Goal: Information Seeking & Learning: Learn about a topic

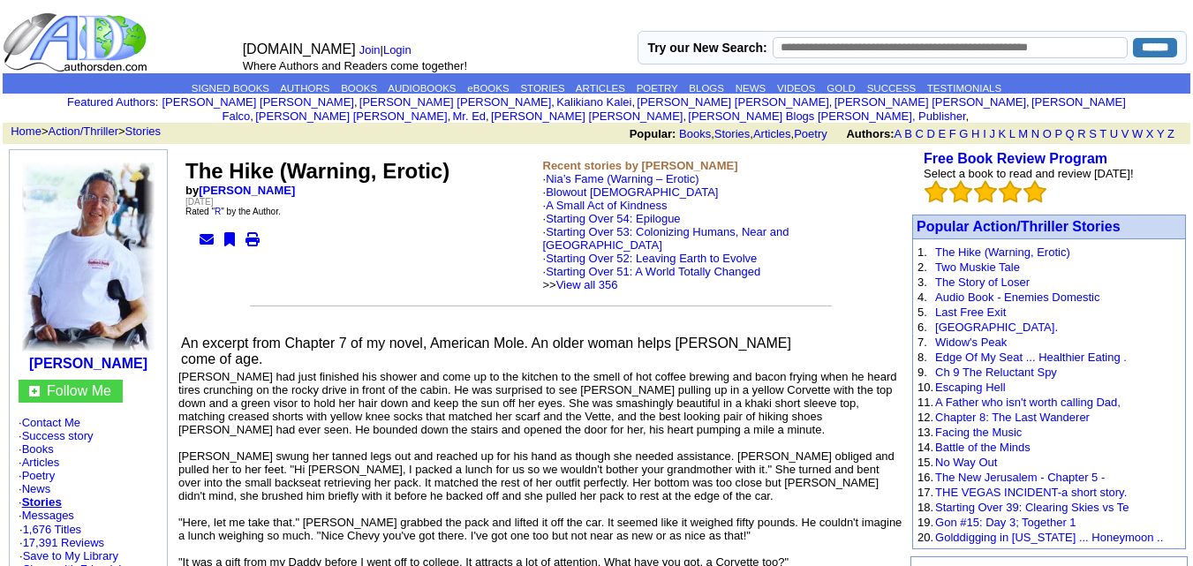
click at [803, 48] on input "text" at bounding box center [951, 47] width 356 height 21
type input "****"
click at [1133, 38] on input "******" at bounding box center [1155, 47] width 44 height 19
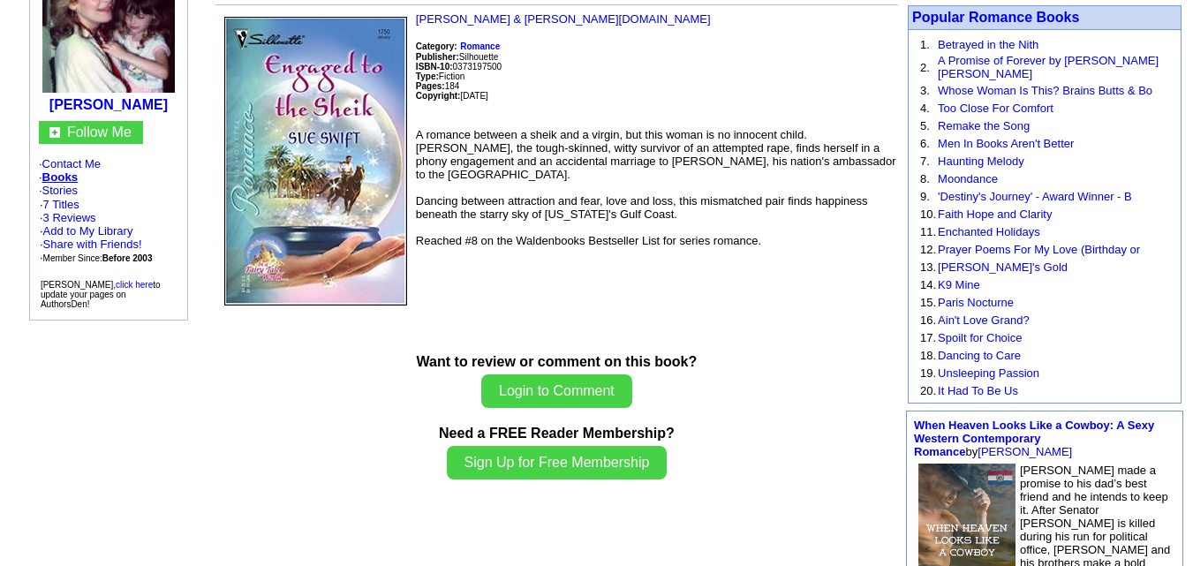
scroll to position [71, 0]
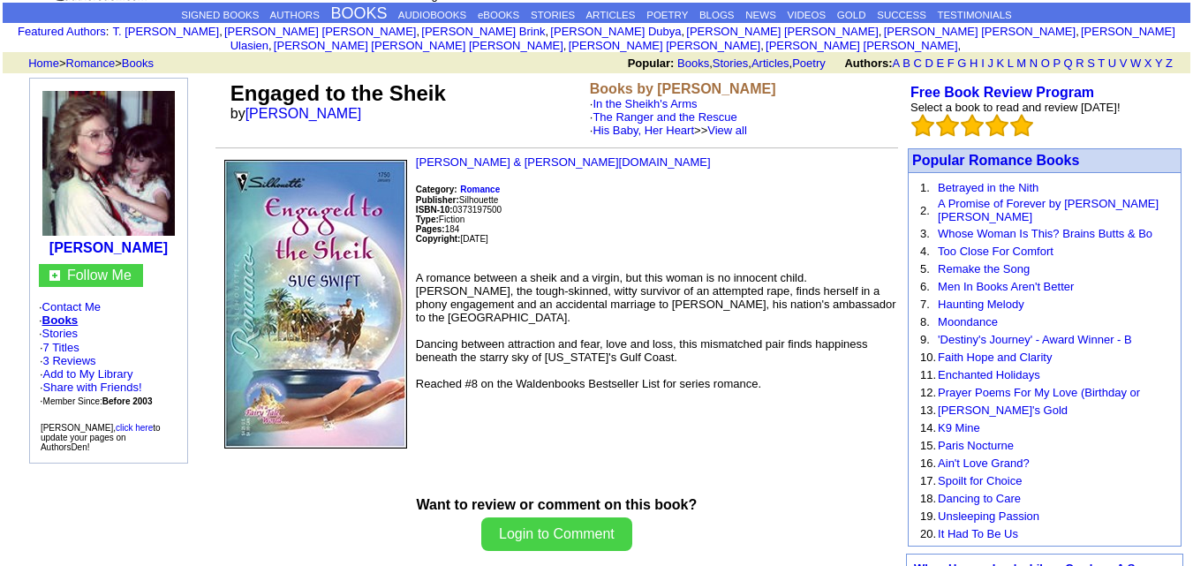
click at [208, 226] on align\=\"left\" "Sue Swift Follow Me · Contact Me · Books · Stories · 7 Titles · 3 Reviews · Add…" at bounding box center [108, 279] width 203 height 402
click at [295, 219] on img at bounding box center [315, 304] width 183 height 289
click at [404, 223] on img at bounding box center [315, 304] width 183 height 289
click at [315, 313] on img at bounding box center [315, 304] width 183 height 289
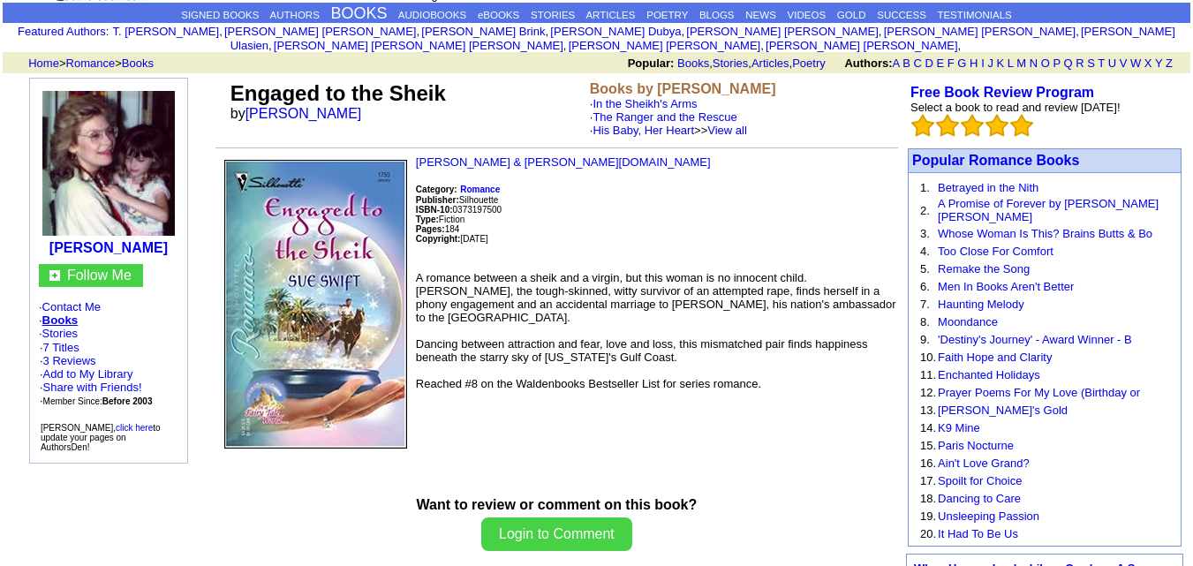
click at [360, 359] on img at bounding box center [315, 304] width 183 height 289
drag, startPoint x: 360, startPoint y: 359, endPoint x: 473, endPoint y: 260, distance: 150.8
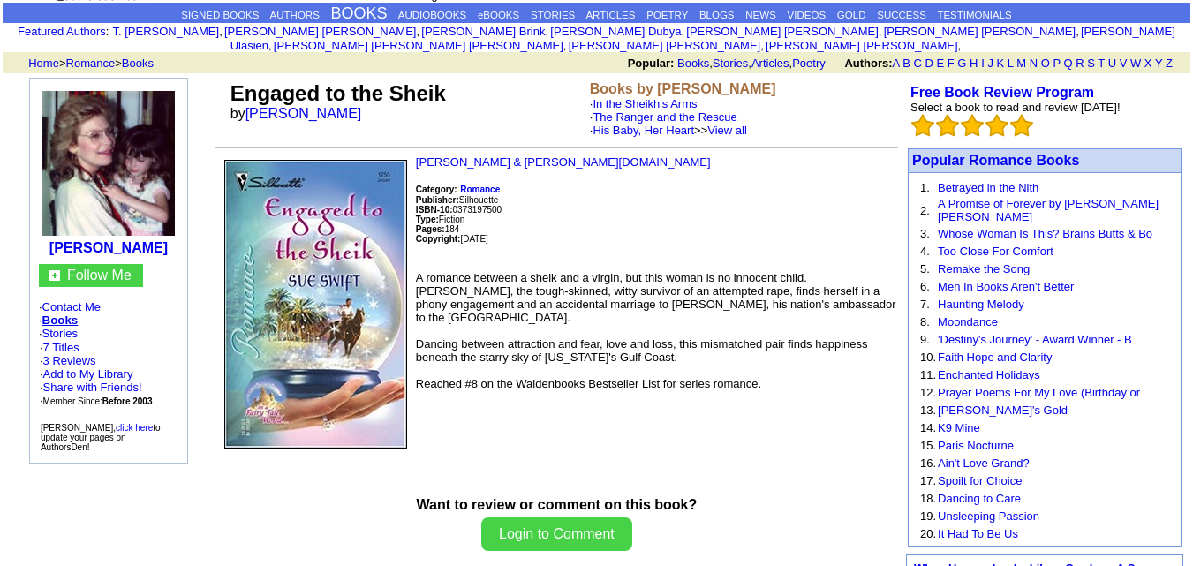
click at [473, 260] on td "Barnes & Noble.com Category: Romance Publisher: Silhouette ISBN-10: 0373197500 …" at bounding box center [556, 304] width 683 height 298
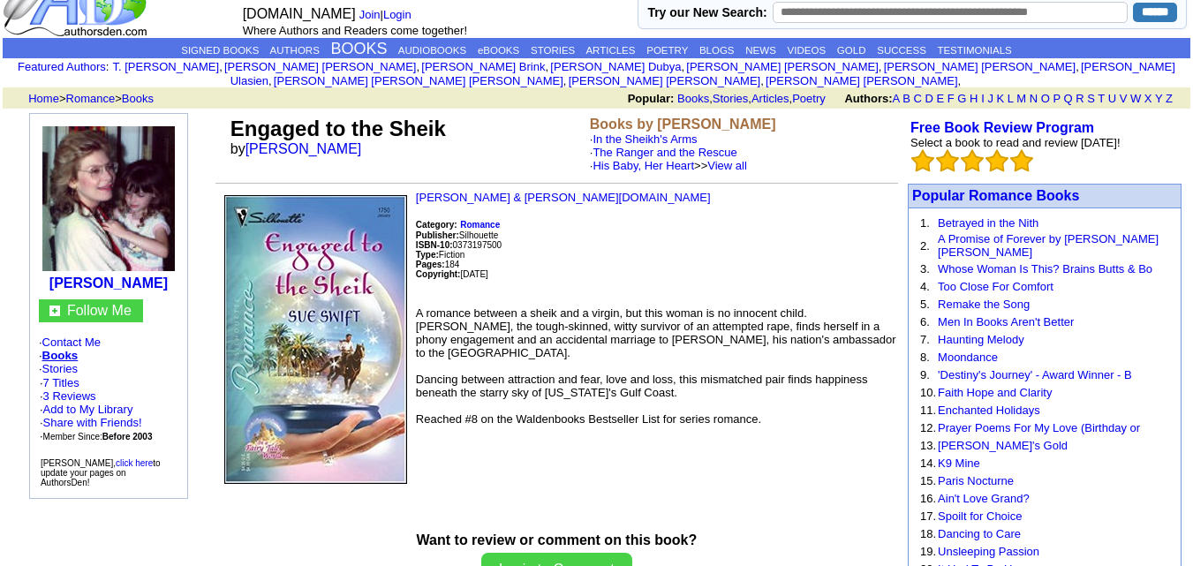
scroll to position [0, 0]
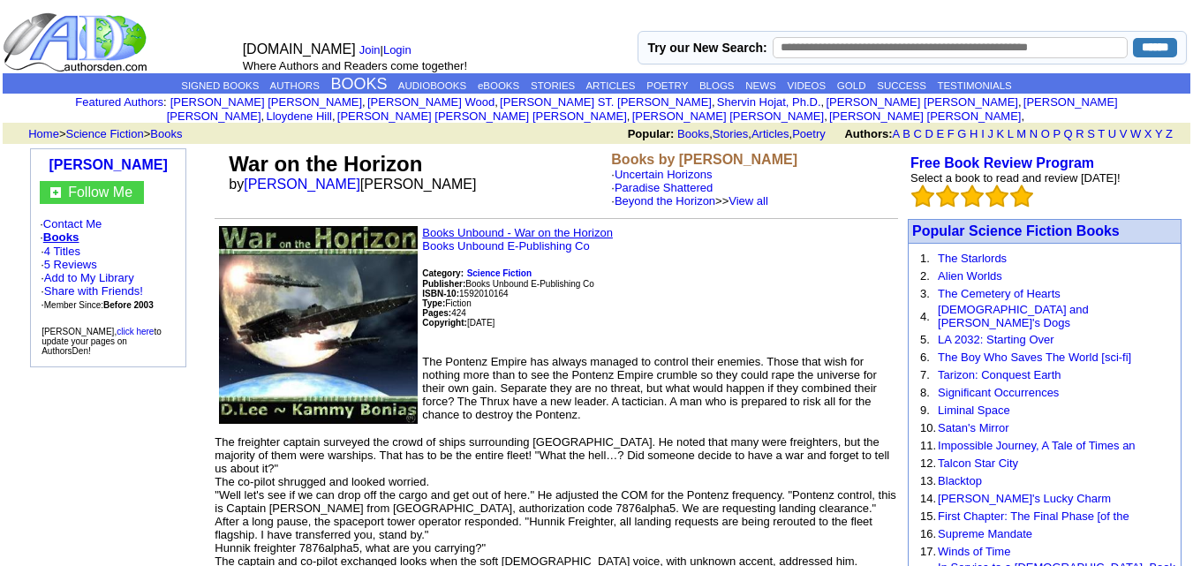
click at [537, 226] on link "Books Unbound - War on the Horizon" at bounding box center [517, 232] width 191 height 13
